Goal: Task Accomplishment & Management: Manage account settings

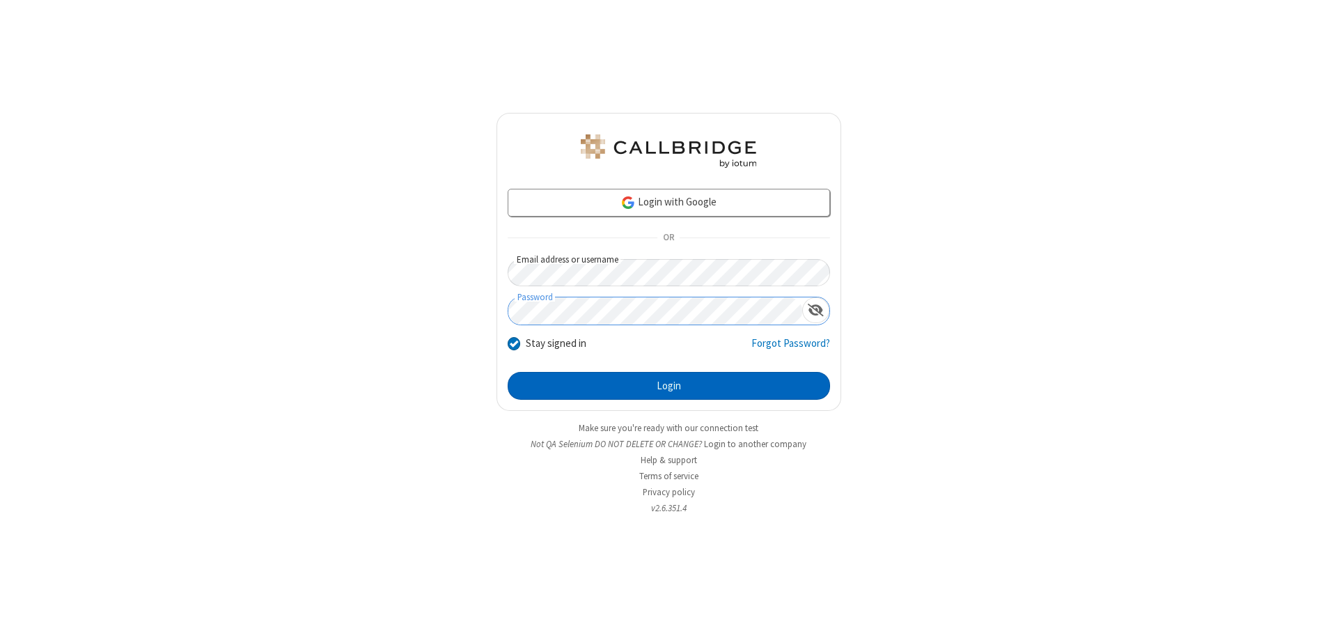
click at [668, 386] on button "Login" at bounding box center [669, 386] width 322 height 28
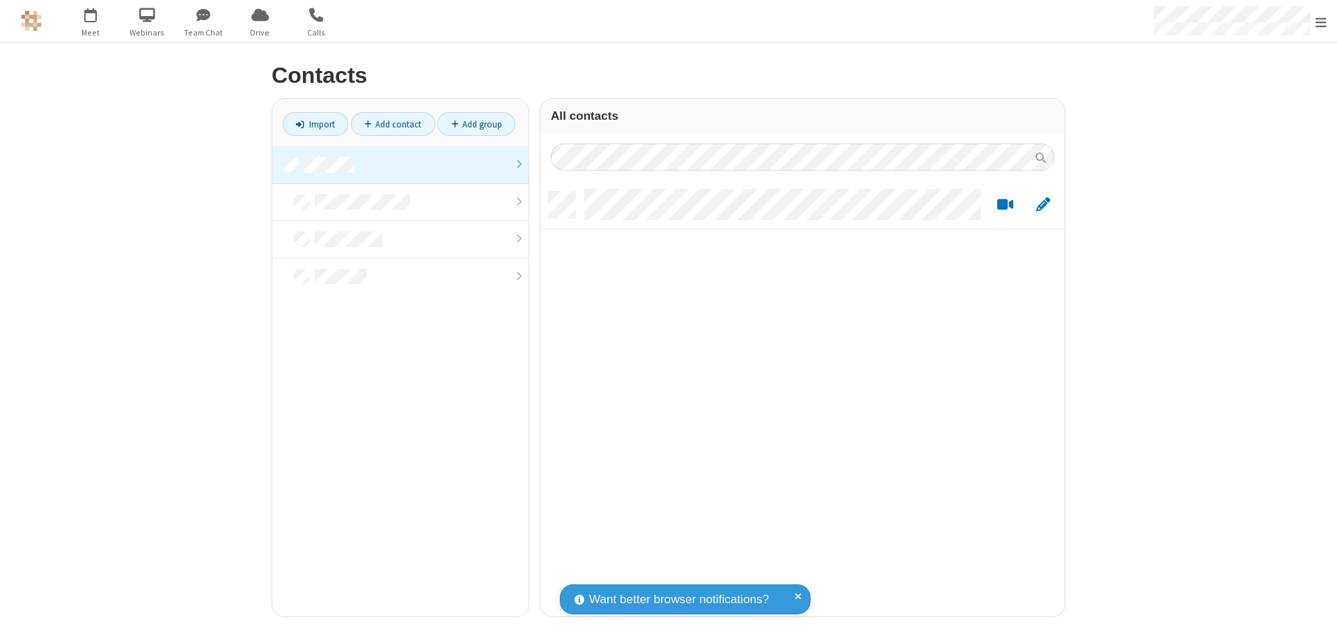
scroll to position [425, 514]
click at [400, 164] on link at bounding box center [400, 165] width 256 height 38
click at [393, 124] on link "Add contact" at bounding box center [393, 124] width 84 height 24
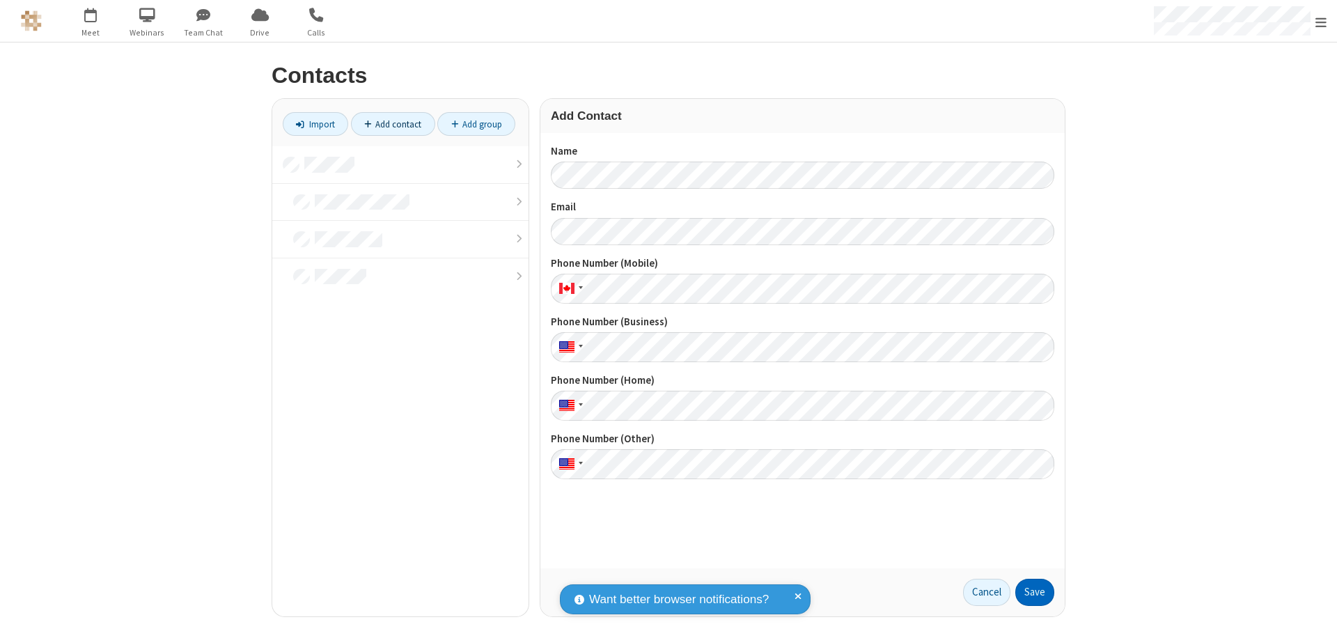
click at [1035, 592] on button "Save" at bounding box center [1034, 593] width 39 height 28
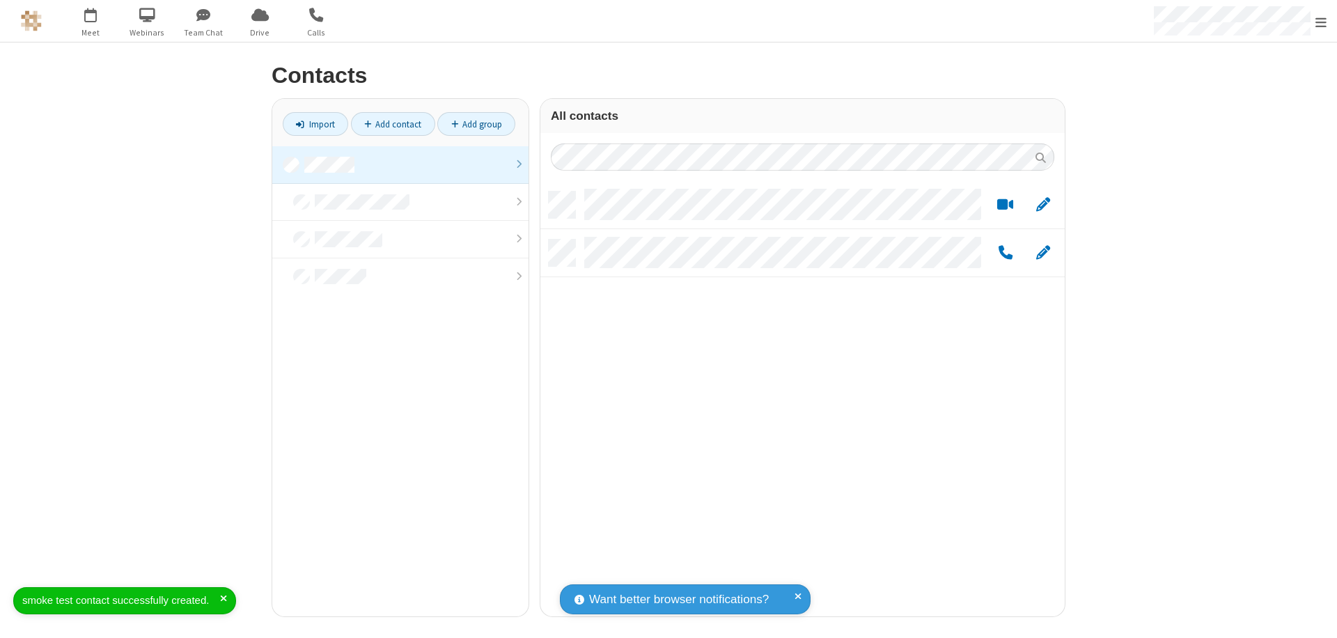
scroll to position [425, 514]
click at [393, 124] on link "Add contact" at bounding box center [393, 124] width 84 height 24
